Goal: Navigation & Orientation: Find specific page/section

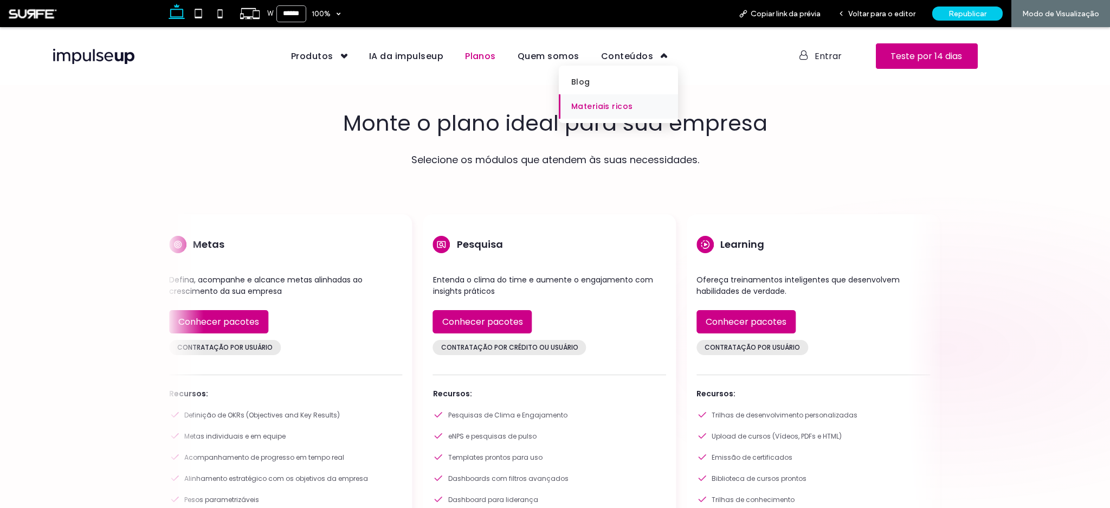
click at [596, 101] on span "Materiais ricos" at bounding box center [602, 106] width 61 height 11
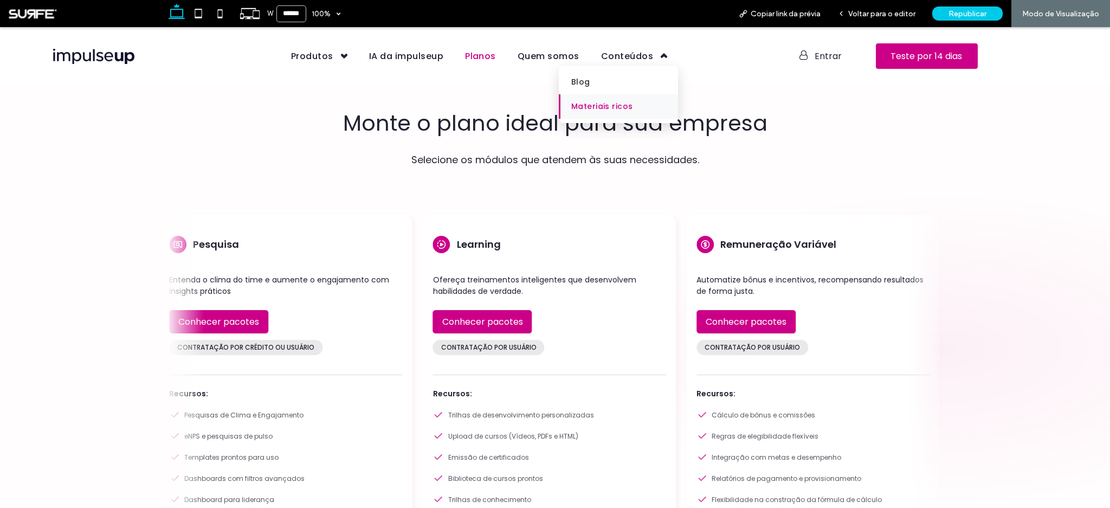
click at [595, 104] on span "Materiais ricos" at bounding box center [602, 106] width 61 height 11
click at [907, 21] on div "Voltar para o editor" at bounding box center [877, 13] width 95 height 27
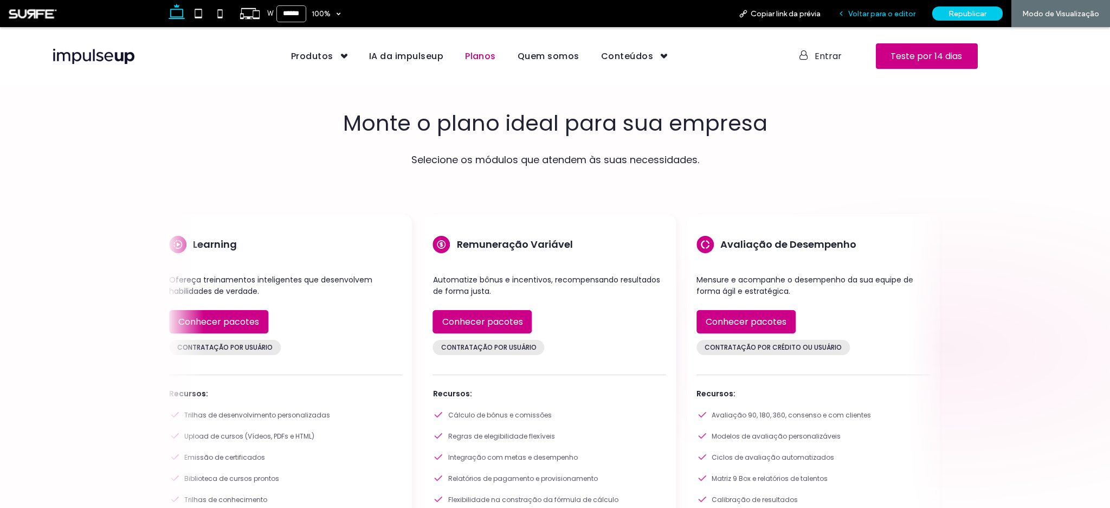
click at [884, 22] on div "Voltar para o editor" at bounding box center [877, 13] width 95 height 27
click at [876, 15] on span "Voltar para o editor" at bounding box center [882, 13] width 67 height 9
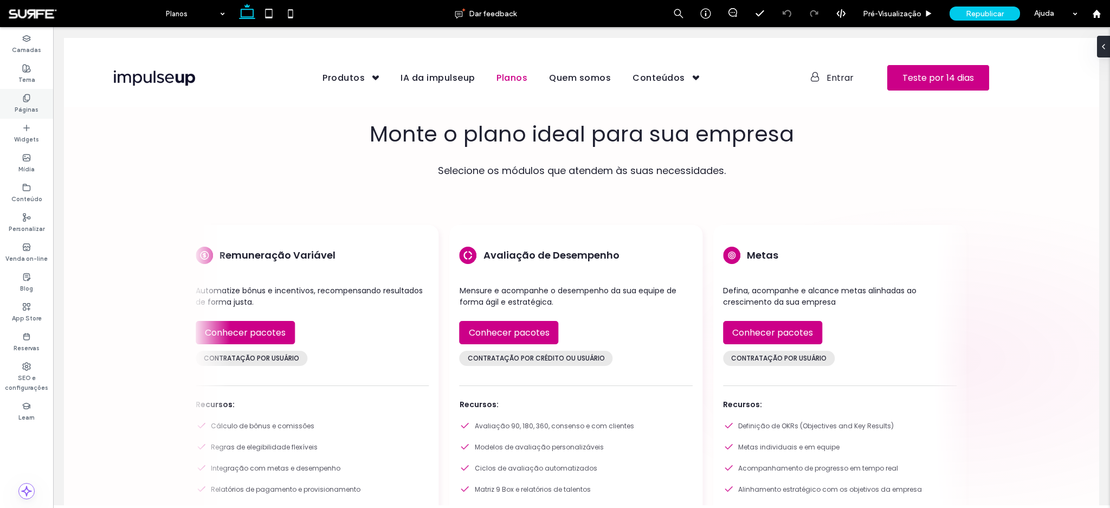
click at [22, 105] on label "Páginas" at bounding box center [27, 108] width 24 height 12
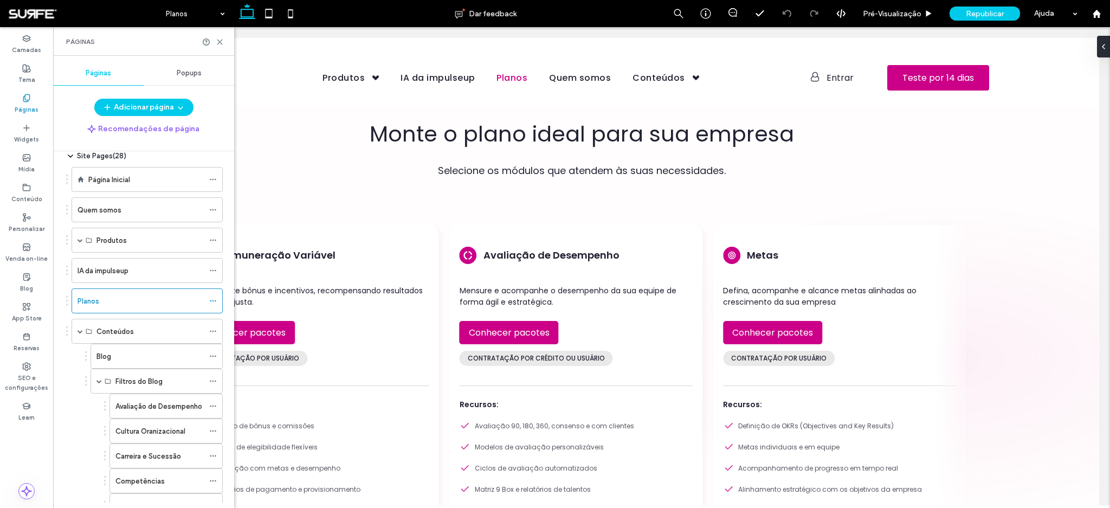
scroll to position [118, 0]
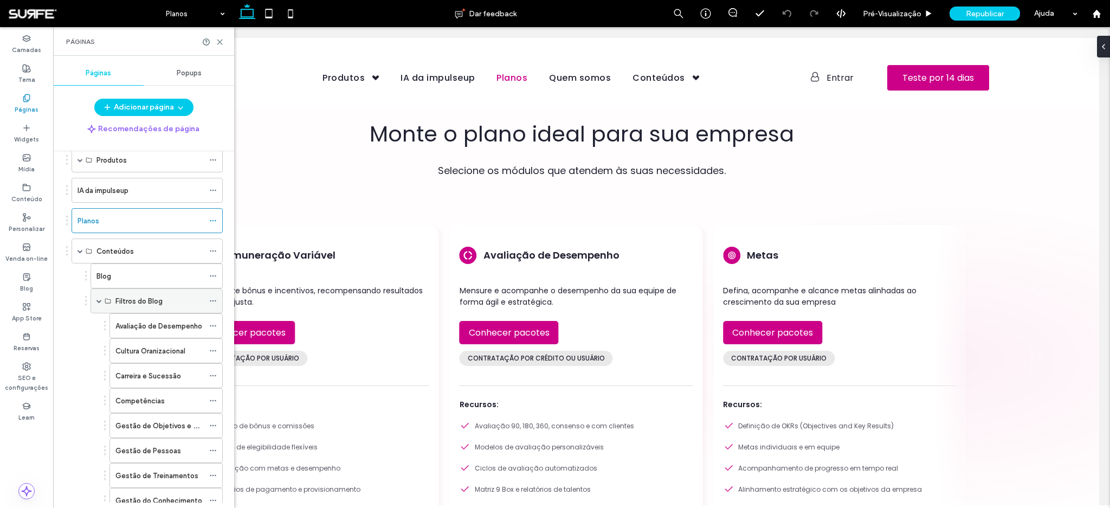
click at [102, 298] on div "Filtros do Blog" at bounding box center [157, 300] width 132 height 25
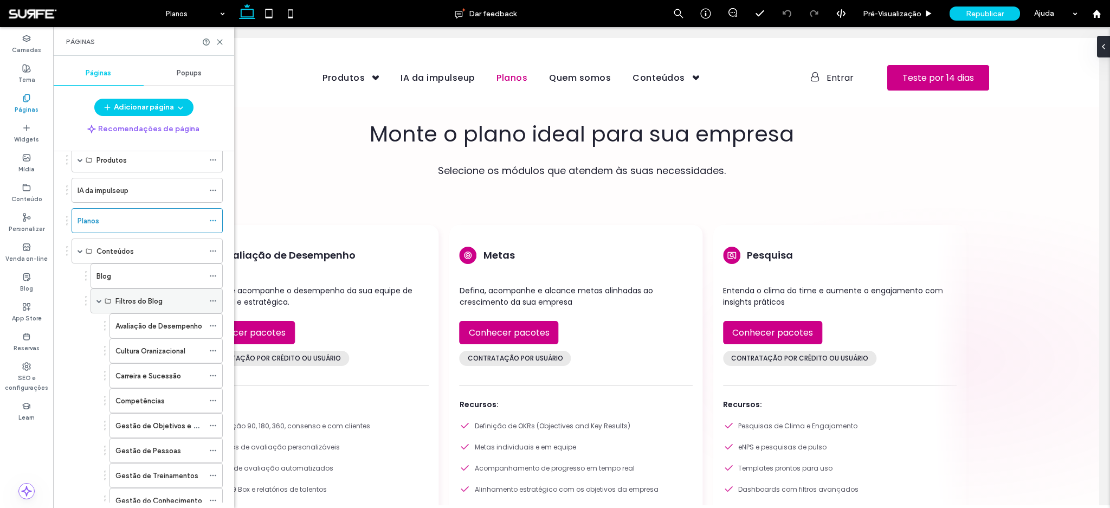
click at [99, 299] on span at bounding box center [99, 300] width 5 height 5
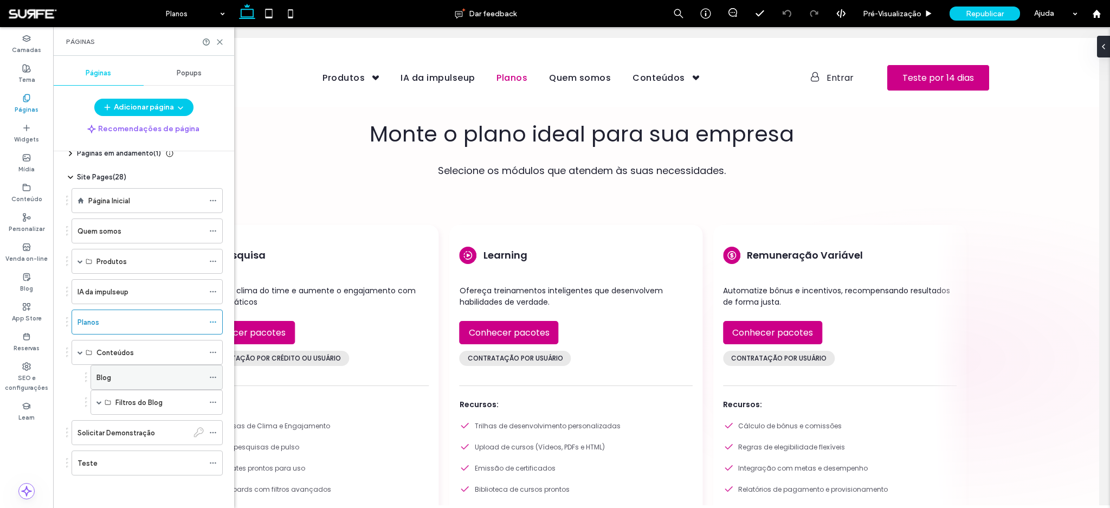
click at [115, 380] on div "Blog" at bounding box center [150, 377] width 107 height 11
click at [221, 41] on icon at bounding box center [220, 42] width 8 height 8
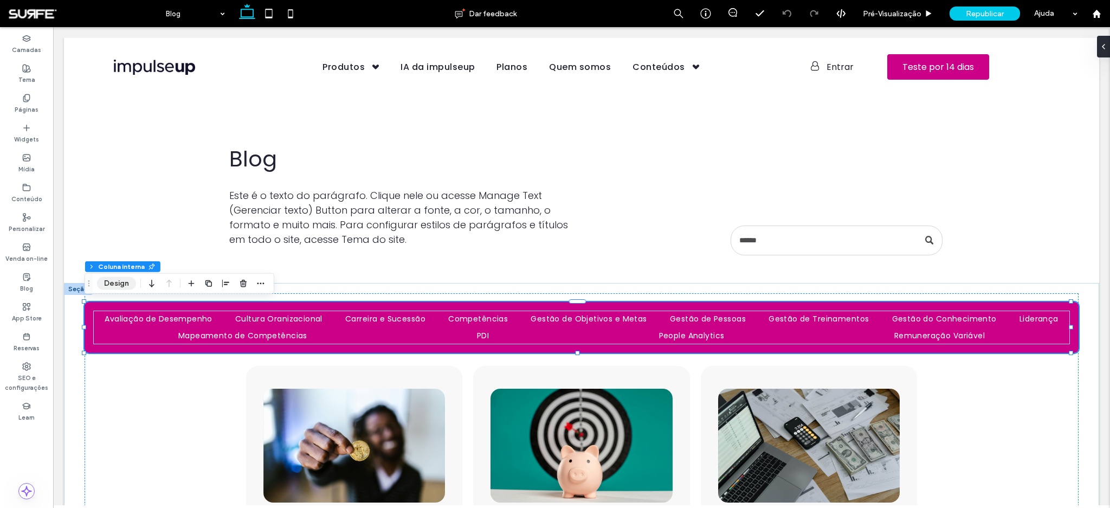
click at [115, 280] on button "Design" at bounding box center [116, 283] width 39 height 13
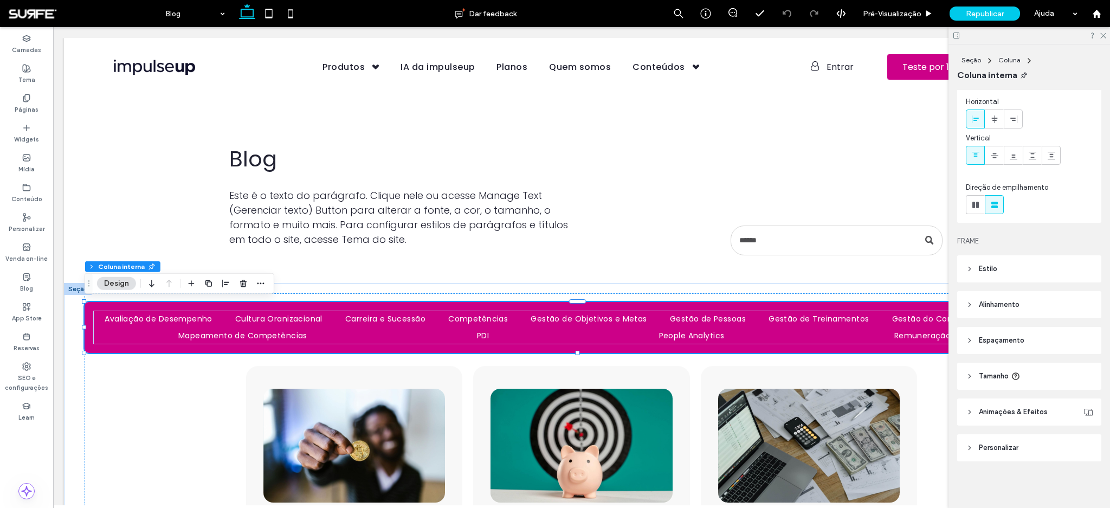
scroll to position [41, 0]
click at [978, 447] on header "Personalizar" at bounding box center [1030, 446] width 144 height 27
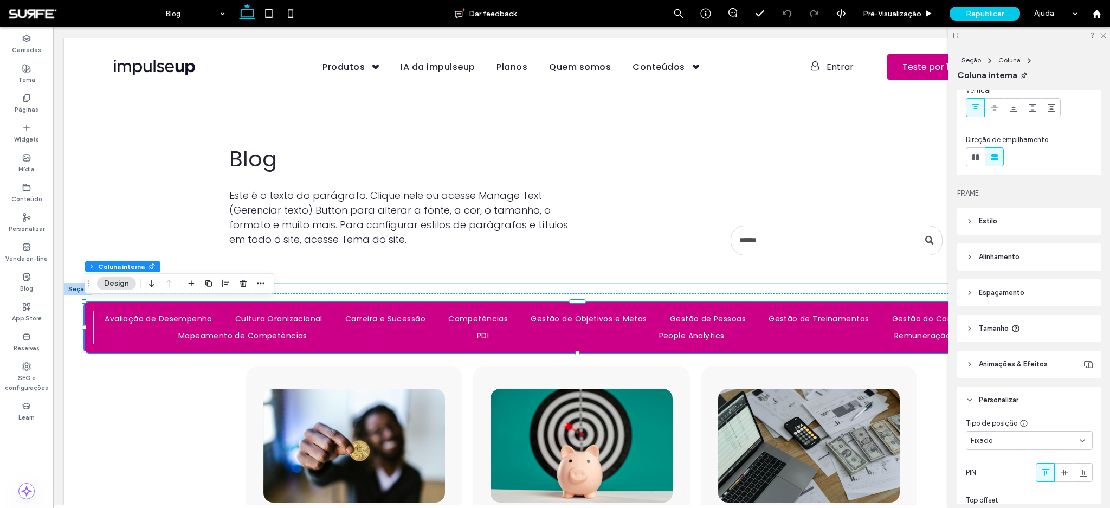
scroll to position [93, 0]
click at [1003, 428] on div "Fixado" at bounding box center [1029, 435] width 127 height 19
click at [1008, 333] on div "Padrão" at bounding box center [1027, 323] width 120 height 19
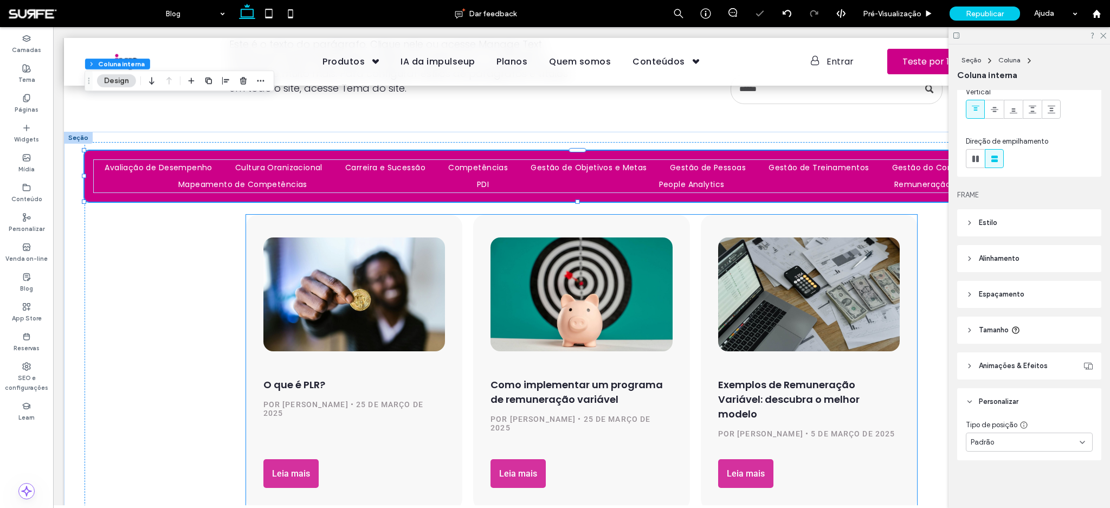
scroll to position [88, 0]
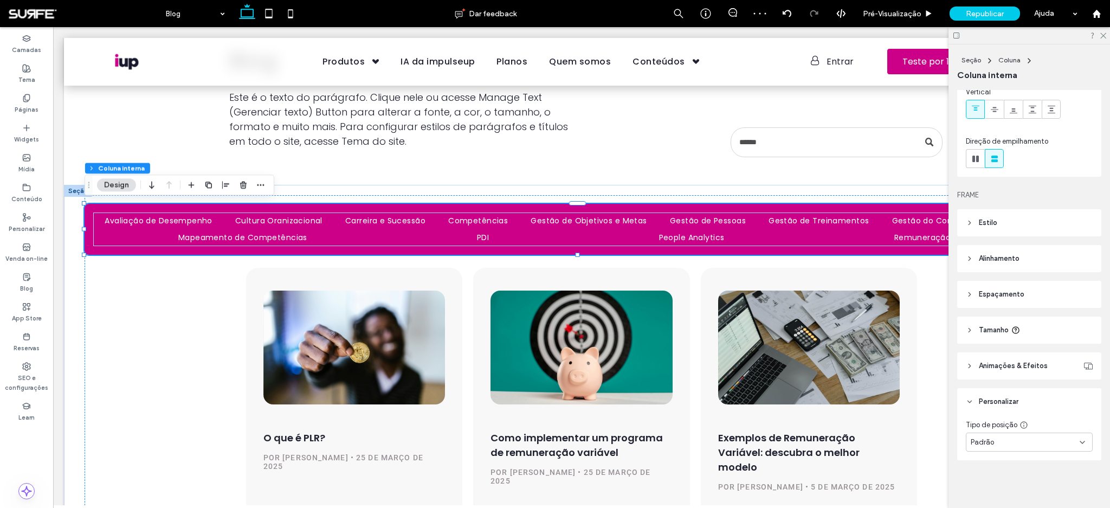
click at [1105, 39] on div at bounding box center [1030, 35] width 162 height 17
click at [1103, 35] on use at bounding box center [1104, 36] width 6 height 6
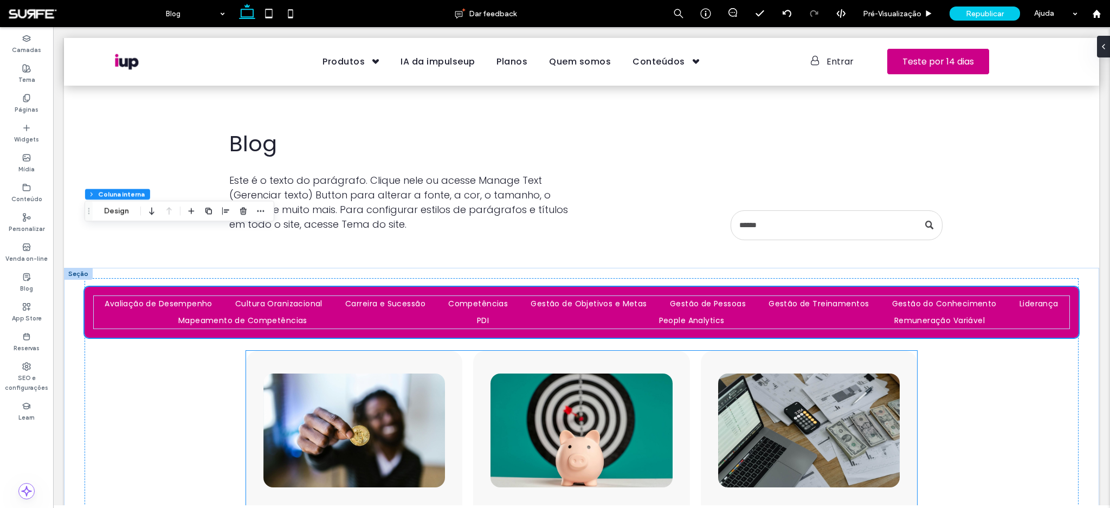
scroll to position [0, 0]
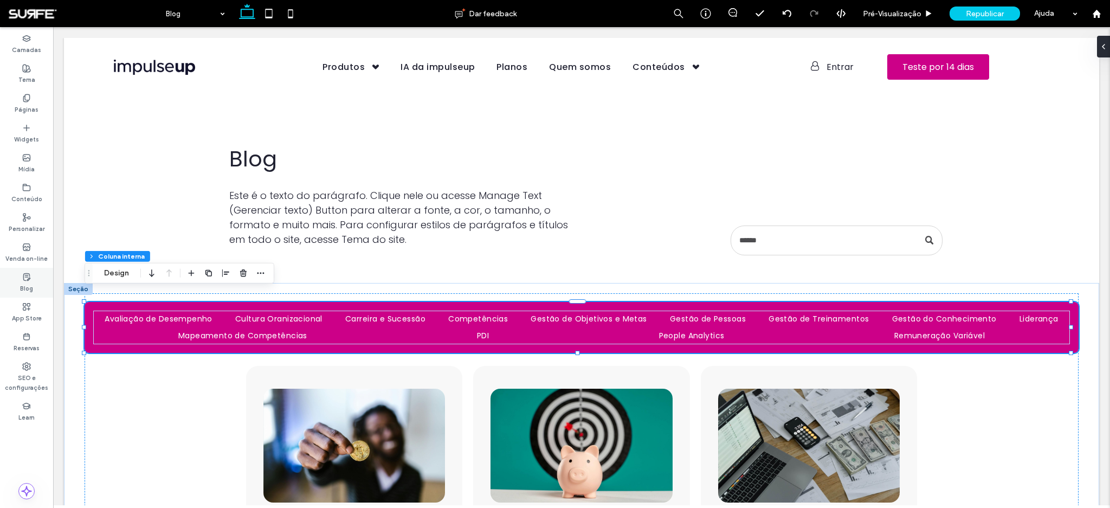
click at [14, 278] on div "Blog" at bounding box center [26, 283] width 53 height 30
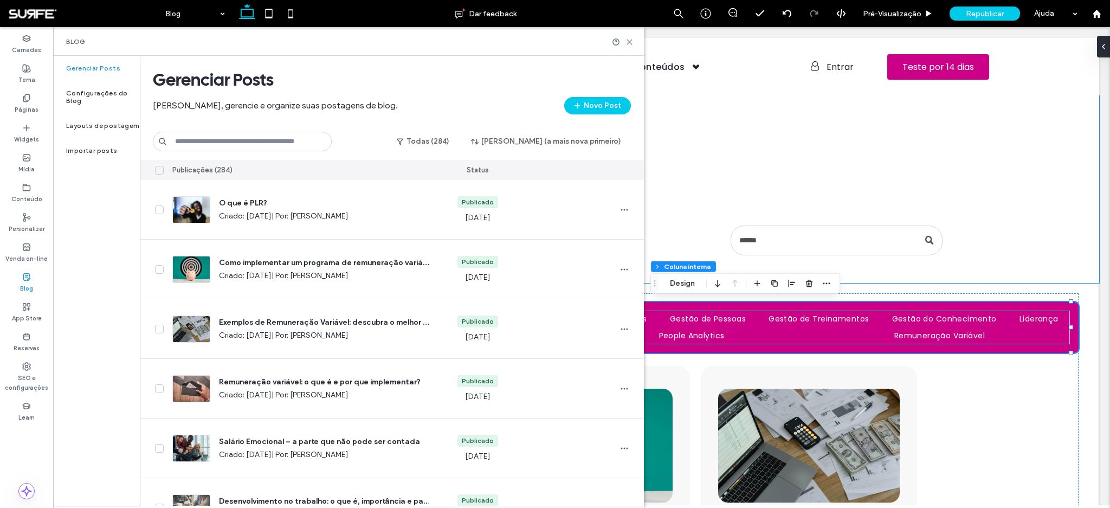
click at [1026, 219] on div "Blog Este é o texto do parágrafo. Clique nele ou acesse Manage Text (Gerenciar …" at bounding box center [582, 189] width 1036 height 187
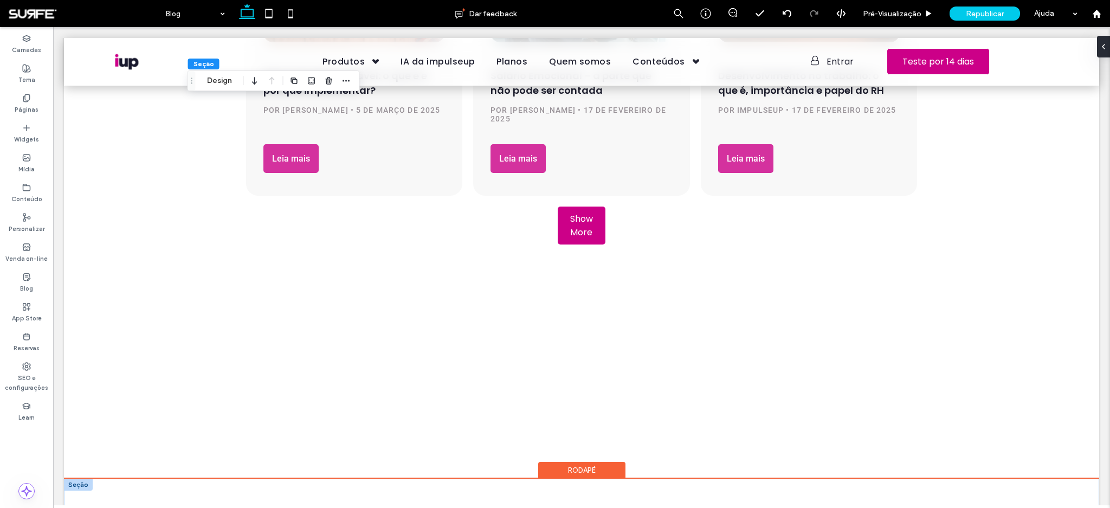
scroll to position [748, 0]
